Goal: Task Accomplishment & Management: Use online tool/utility

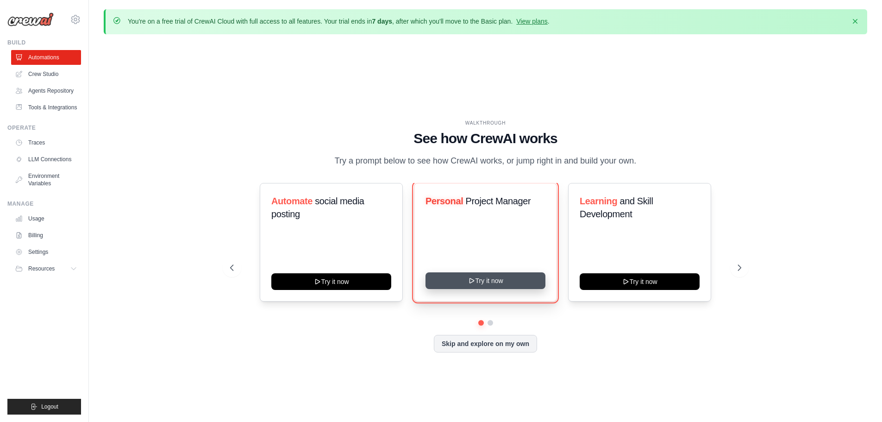
click at [496, 284] on button "Try it now" at bounding box center [486, 280] width 120 height 17
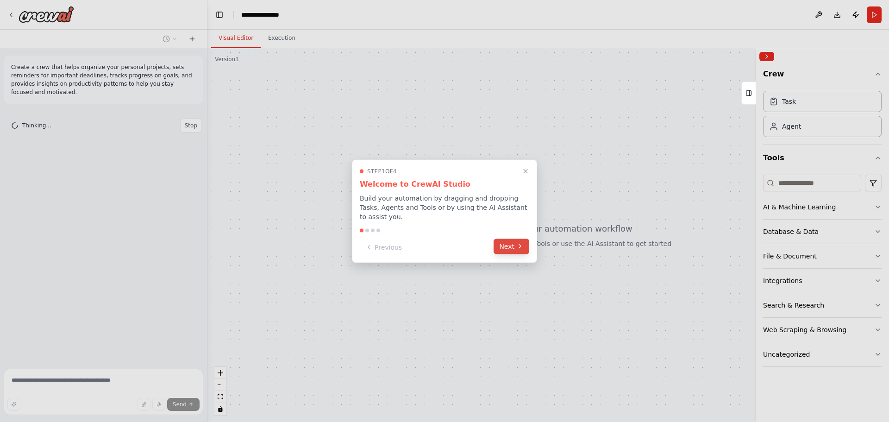
click at [515, 246] on button "Next" at bounding box center [512, 245] width 36 height 15
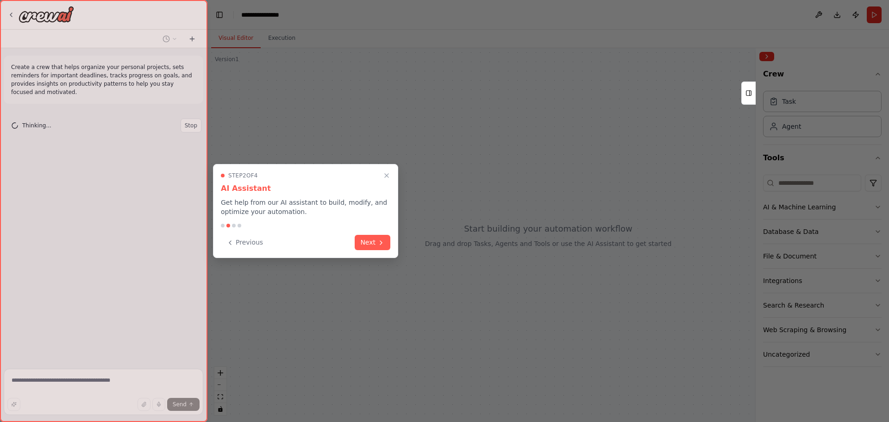
click at [354, 252] on div "Step 2 of 4 AI Assistant Get help from our AI assistant to build, modify, and o…" at bounding box center [305, 211] width 185 height 94
click at [367, 247] on button "Next" at bounding box center [373, 241] width 36 height 15
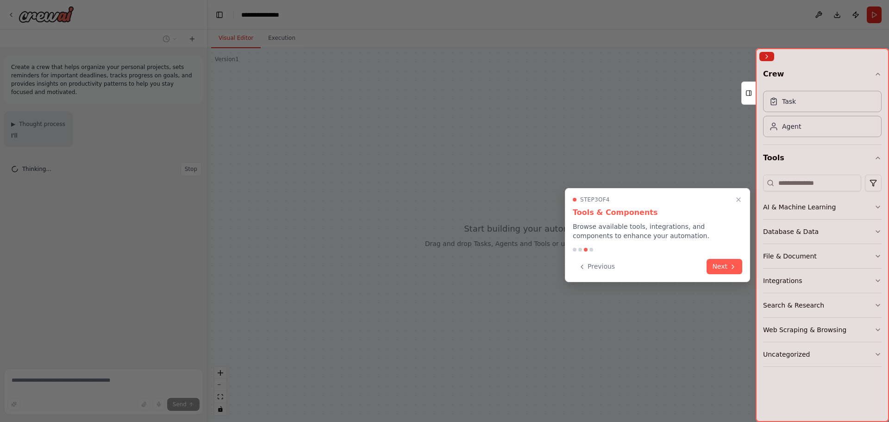
click at [371, 242] on div at bounding box center [444, 211] width 889 height 422
click at [718, 265] on button "Next" at bounding box center [725, 265] width 36 height 15
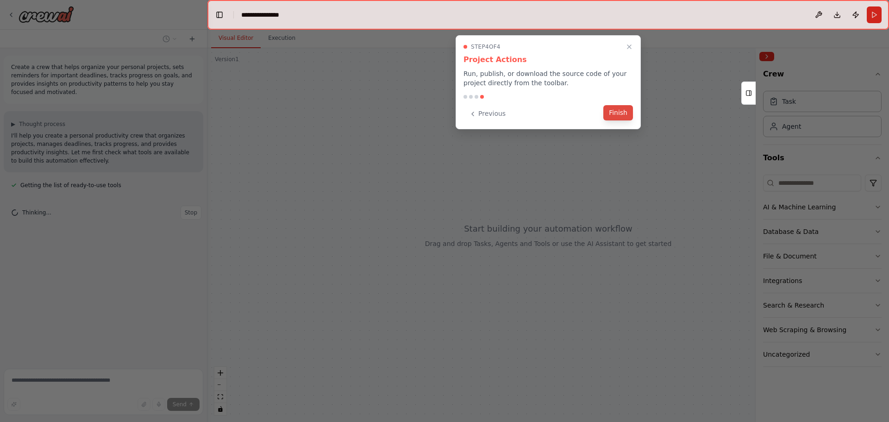
click at [614, 115] on button "Finish" at bounding box center [618, 112] width 30 height 15
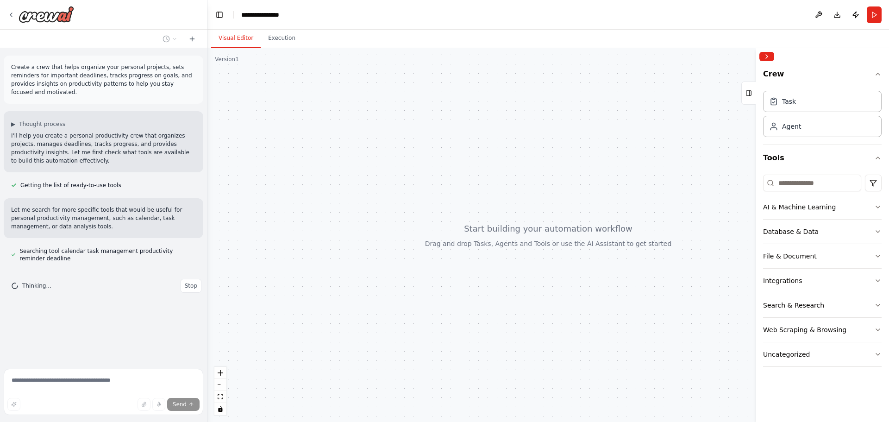
drag, startPoint x: 448, startPoint y: 142, endPoint x: 447, endPoint y: 245, distance: 103.3
click at [436, 181] on div at bounding box center [548, 235] width 682 height 374
click at [478, 252] on div at bounding box center [548, 235] width 682 height 374
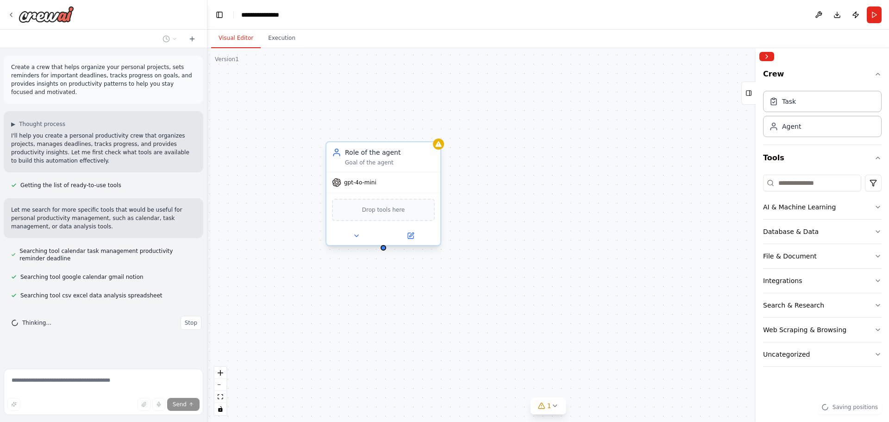
click at [372, 217] on div "Drop tools here" at bounding box center [383, 210] width 103 height 22
click at [358, 236] on icon at bounding box center [356, 235] width 7 height 7
click at [433, 135] on icon at bounding box center [434, 133] width 4 height 5
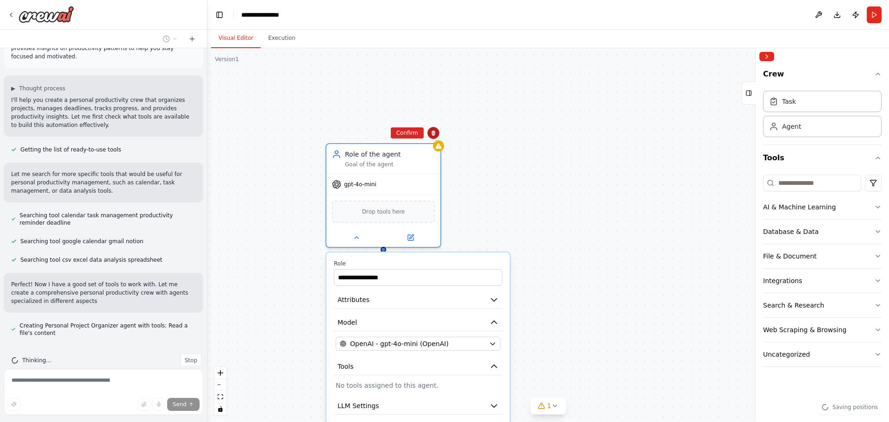
scroll to position [44, 0]
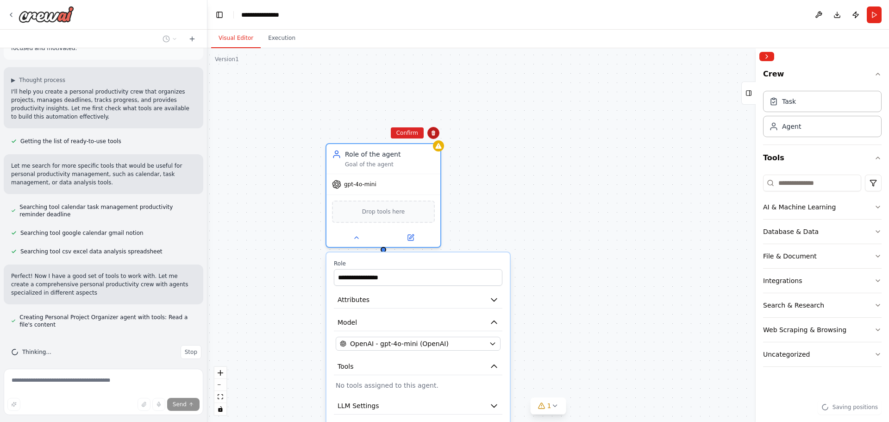
click at [433, 135] on icon at bounding box center [434, 133] width 4 height 5
click at [431, 135] on icon at bounding box center [434, 133] width 6 height 6
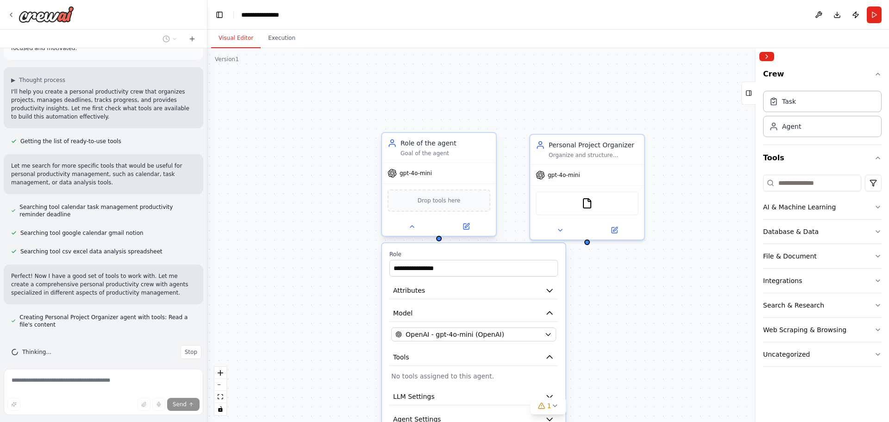
click at [400, 135] on div "Role of the agent Goal of the agent" at bounding box center [439, 148] width 114 height 30
click at [488, 123] on icon at bounding box center [489, 124] width 6 height 6
click at [469, 126] on button "Confirm" at bounding box center [462, 123] width 33 height 11
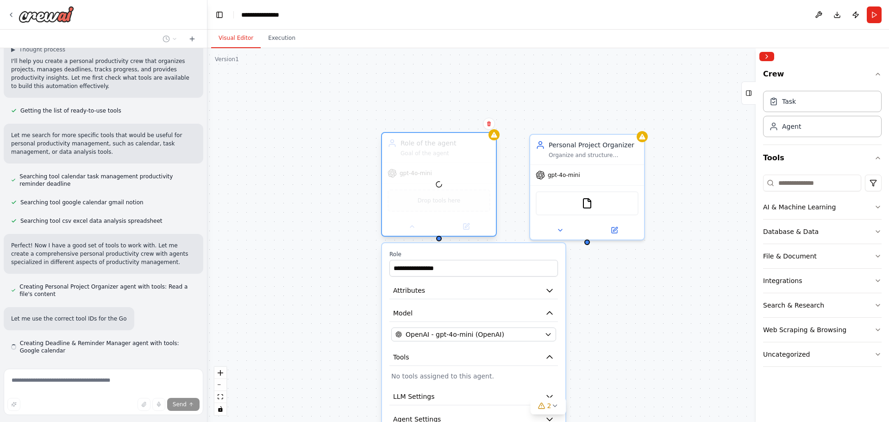
scroll to position [100, 0]
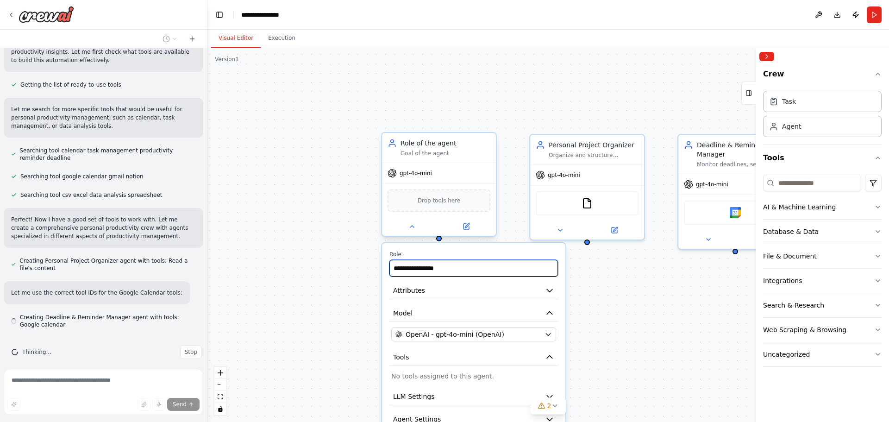
click at [439, 267] on input "**********" at bounding box center [473, 268] width 169 height 17
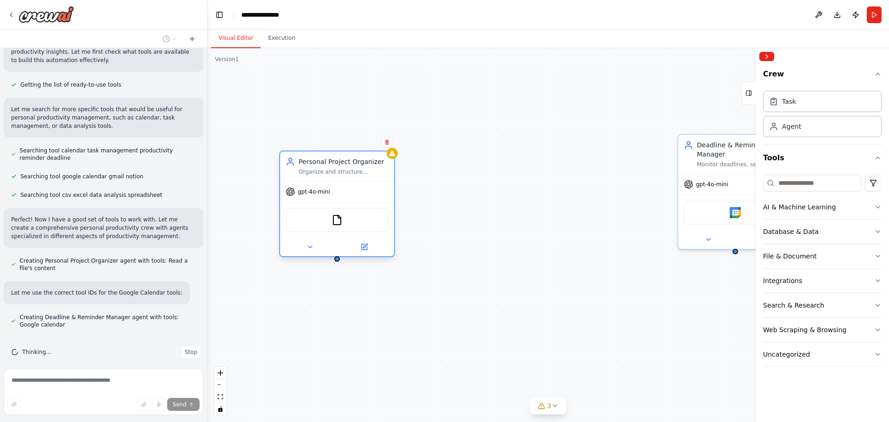
drag, startPoint x: 610, startPoint y: 137, endPoint x: 357, endPoint y: 153, distance: 252.9
click at [357, 153] on div "Personal Project Organizer Organize and structure personal projects by creating…" at bounding box center [337, 166] width 114 height 30
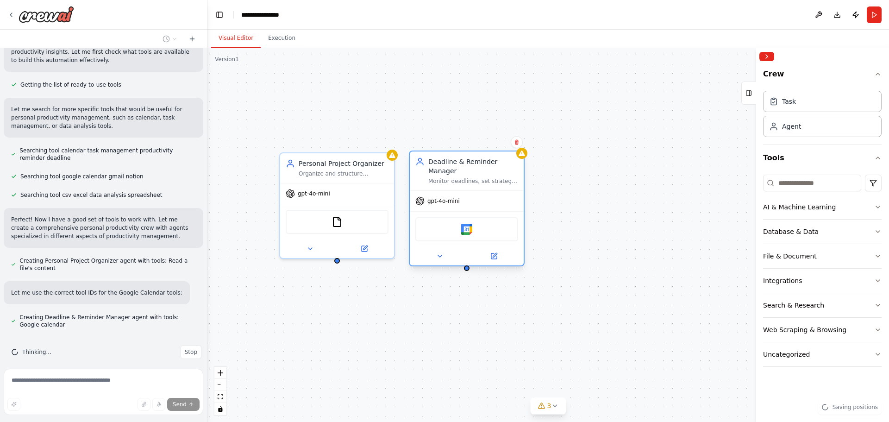
drag, startPoint x: 731, startPoint y: 146, endPoint x: 456, endPoint y: 169, distance: 276.0
click at [456, 169] on div "Deadline & Reminder Manager" at bounding box center [473, 166] width 90 height 19
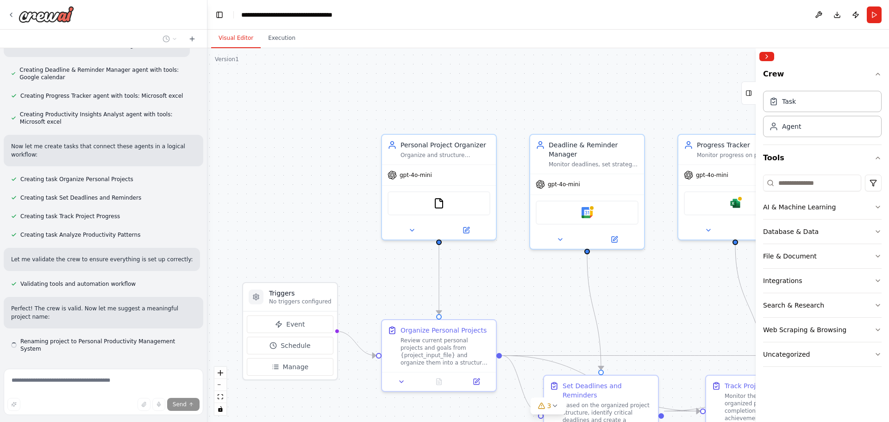
scroll to position [356, 0]
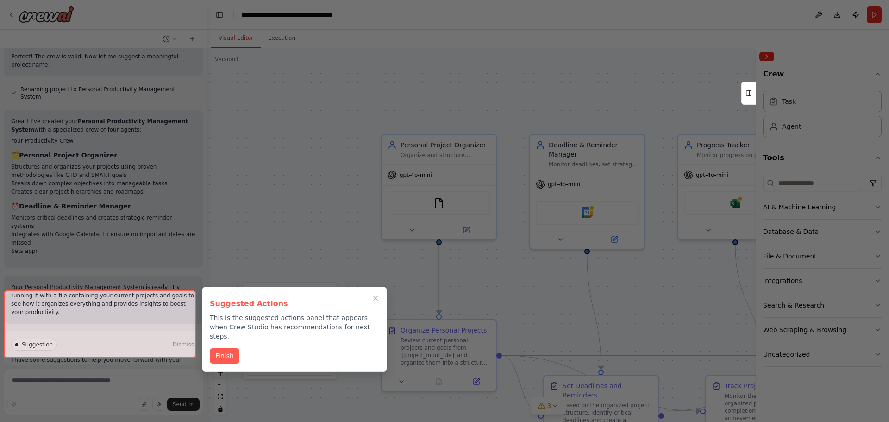
click at [235, 348] on button "Finish" at bounding box center [225, 355] width 30 height 15
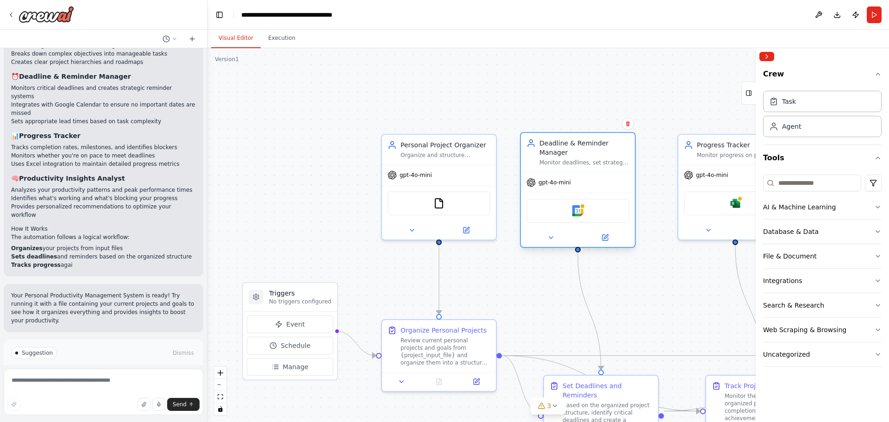
drag, startPoint x: 607, startPoint y: 149, endPoint x: 601, endPoint y: 148, distance: 6.2
click at [601, 148] on div "Deadline & Reminder Manager" at bounding box center [584, 147] width 90 height 19
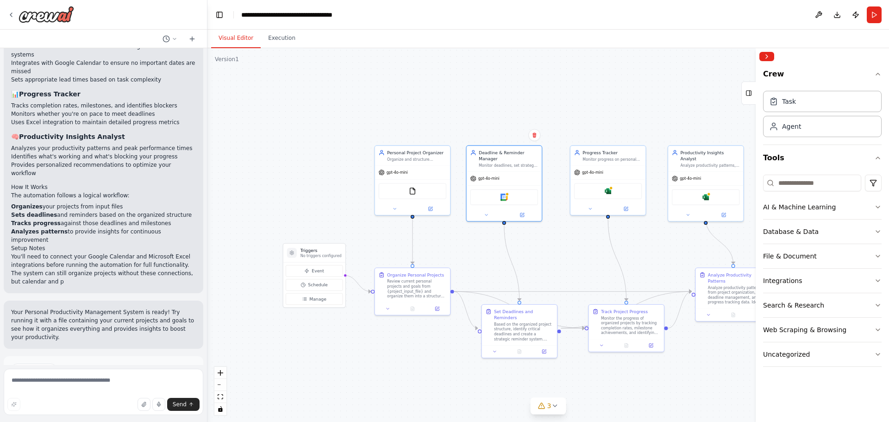
scroll to position [779, 0]
